Goal: Communication & Community: Answer question/provide support

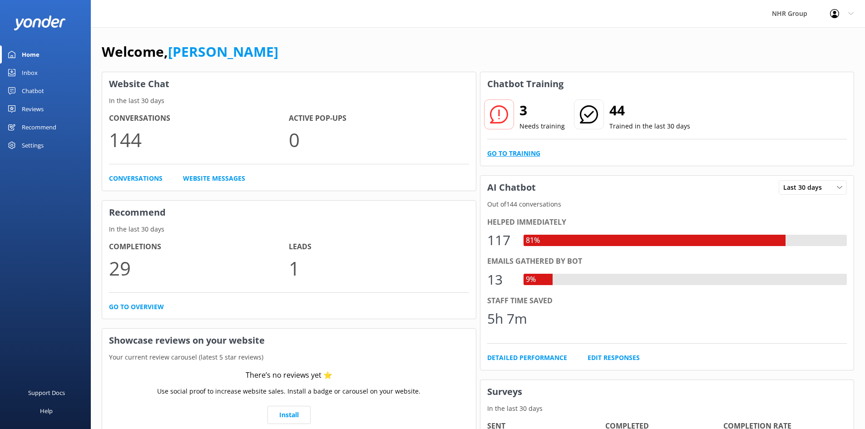
click at [507, 157] on link "Go to Training" at bounding box center [513, 154] width 53 height 10
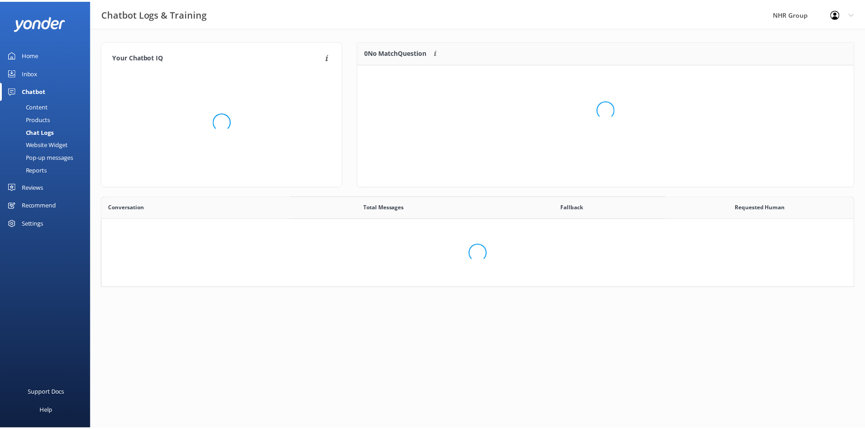
scroll to position [312, 745]
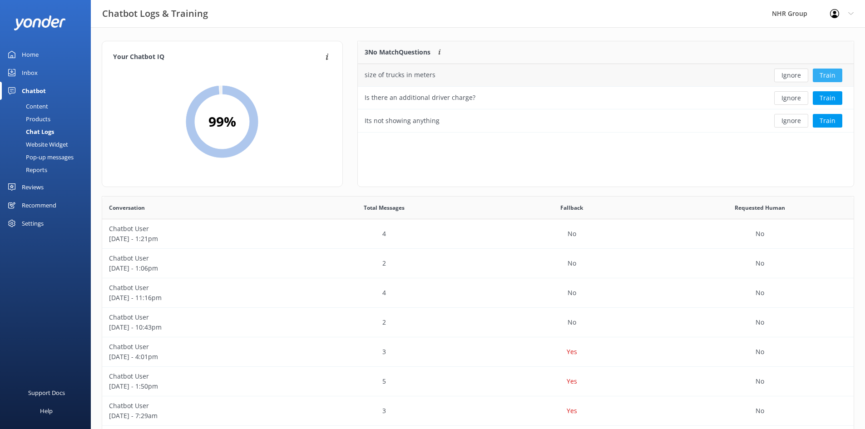
click at [820, 77] on button "Train" at bounding box center [828, 76] width 30 height 14
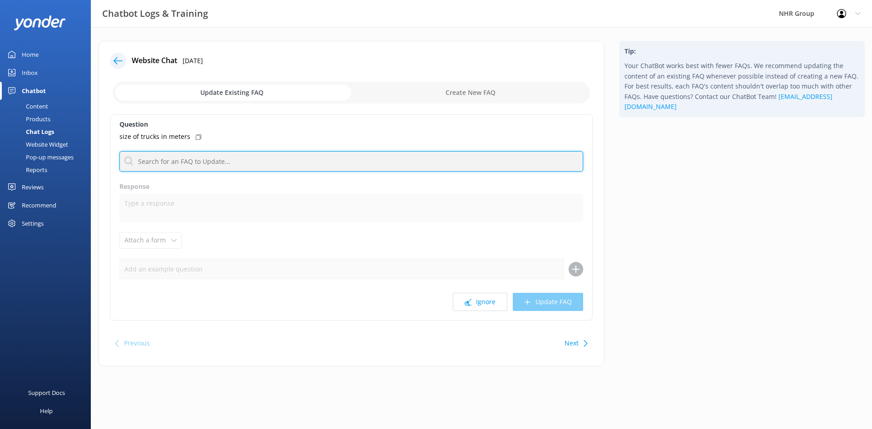
click at [226, 159] on input "text" at bounding box center [351, 161] width 464 height 20
type input "dimension"
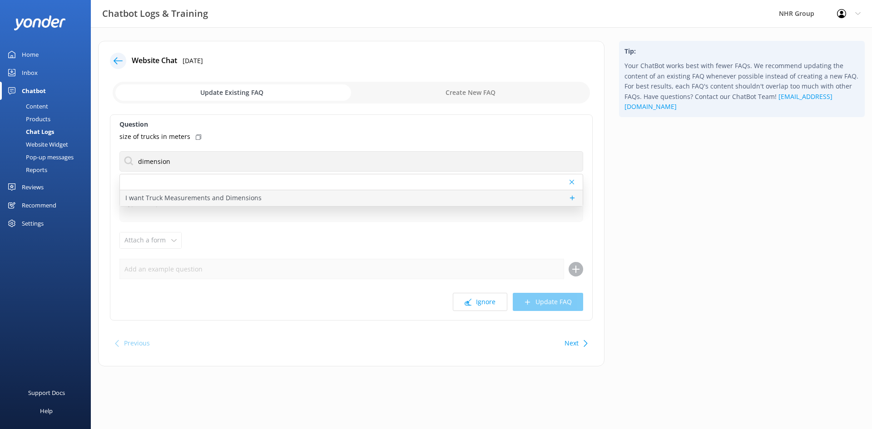
click at [171, 197] on p "I want Truck Measurements and Dimensions" at bounding box center [193, 198] width 136 height 10
type textarea "Ah, you're talking details! Best to flick the team a message, they'll have the …"
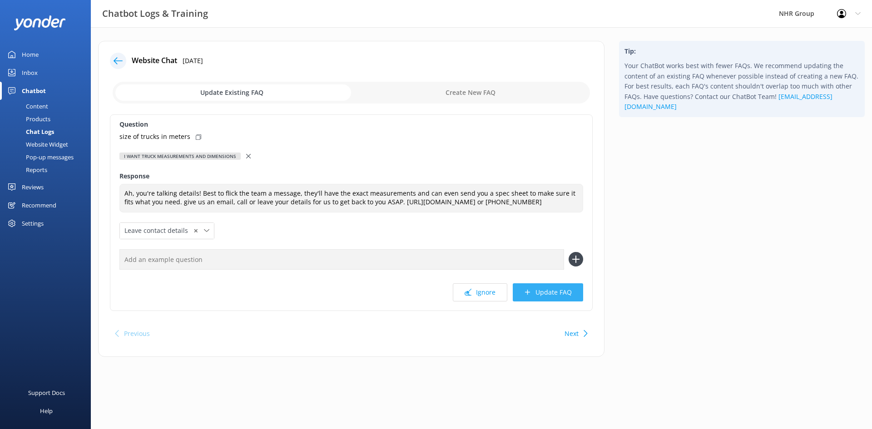
click at [549, 293] on button "Update FAQ" at bounding box center [548, 292] width 70 height 18
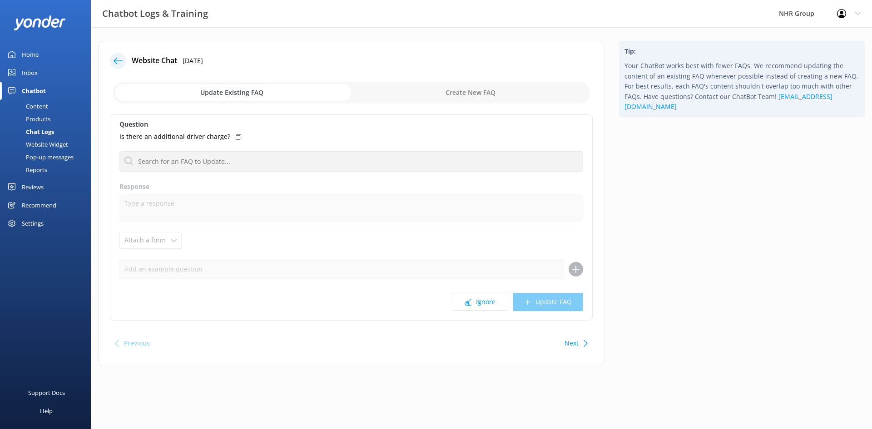
click at [576, 342] on button "Next" at bounding box center [572, 343] width 14 height 18
click at [468, 299] on icon at bounding box center [468, 302] width 7 height 7
click at [35, 69] on div "Inbox" at bounding box center [30, 73] width 16 height 18
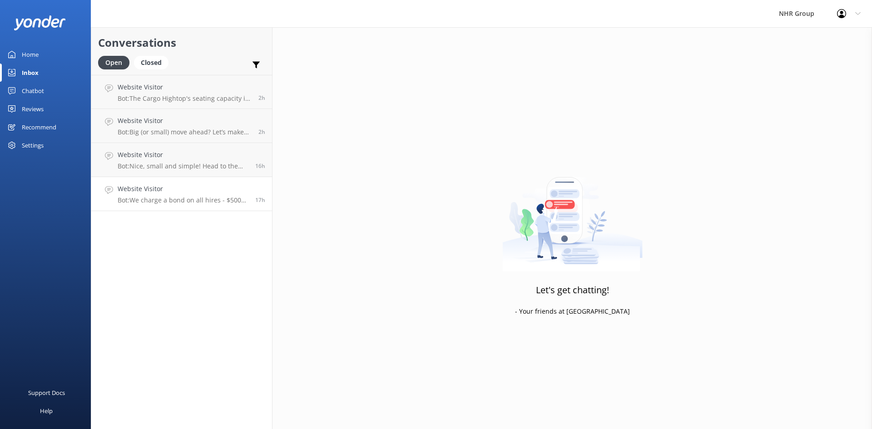
click at [140, 189] on h4 "Website Visitor" at bounding box center [183, 189] width 131 height 10
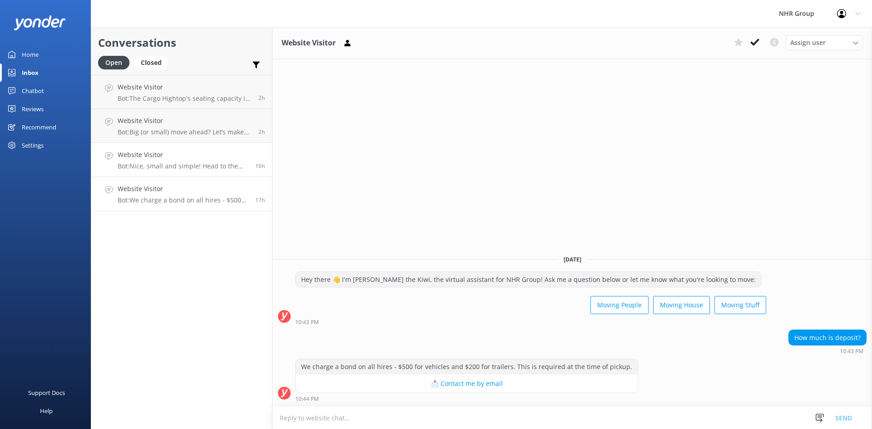
click at [152, 163] on p "Bot: Nice, small and simple! Head to the quiz to see what will suit you best, i…" at bounding box center [183, 166] width 131 height 8
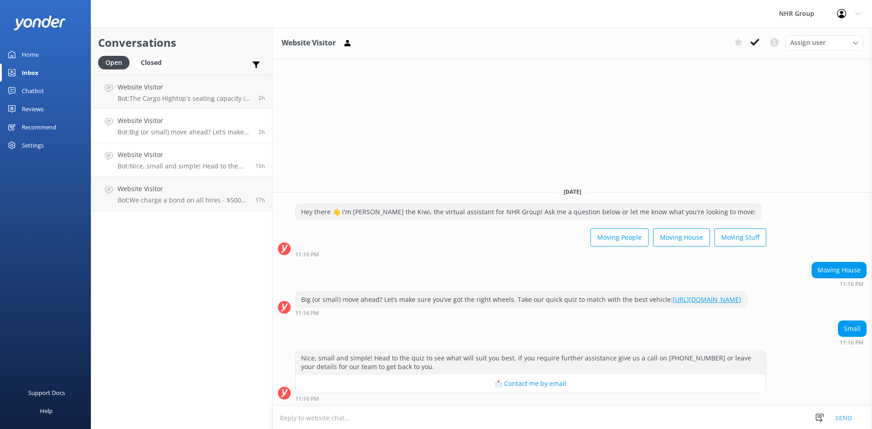
click at [168, 124] on h4 "Website Visitor" at bounding box center [185, 121] width 134 height 10
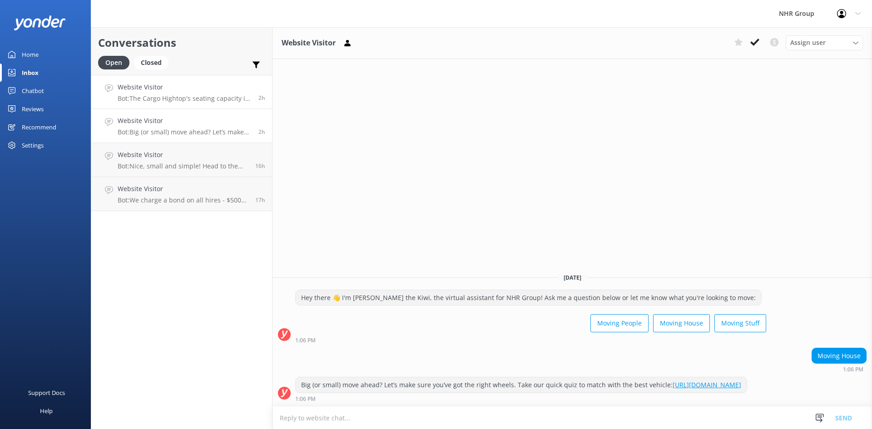
click at [164, 99] on p "Bot: The Cargo Hightop's seating capacity is not specified in the knowledge bas…" at bounding box center [185, 98] width 134 height 8
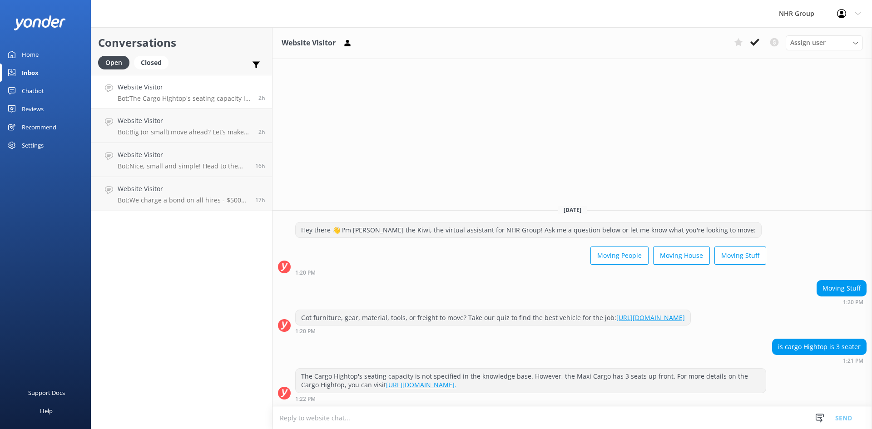
click at [40, 55] on link "Home" at bounding box center [45, 54] width 91 height 18
